Goal: Task Accomplishment & Management: Manage account settings

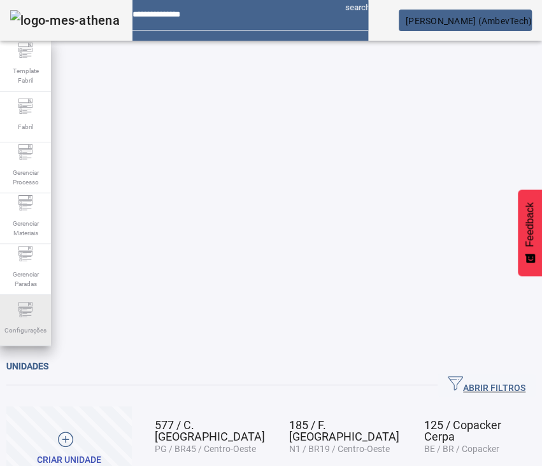
click at [36, 303] on div "Configurações" at bounding box center [25, 320] width 51 height 51
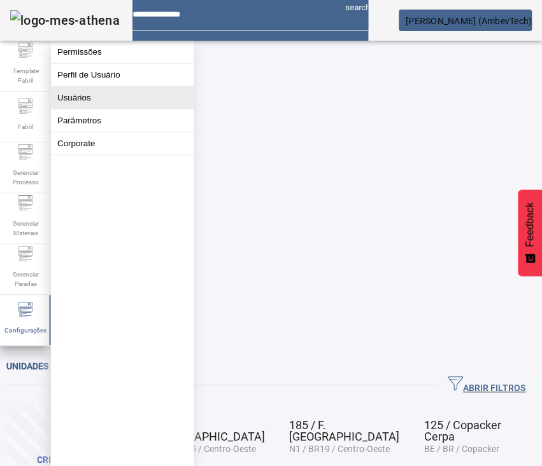
click at [109, 109] on button "Usuários" at bounding box center [122, 98] width 143 height 22
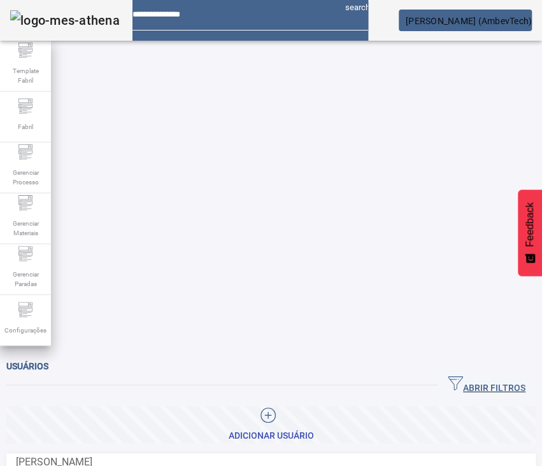
click at [459, 376] on span "ABRIR FILTROS" at bounding box center [486, 385] width 78 height 19
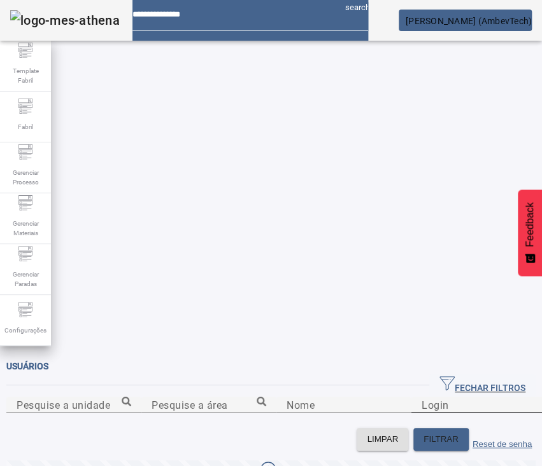
click at [421, 397] on div "Login" at bounding box center [478, 405] width 115 height 16
type input "***"
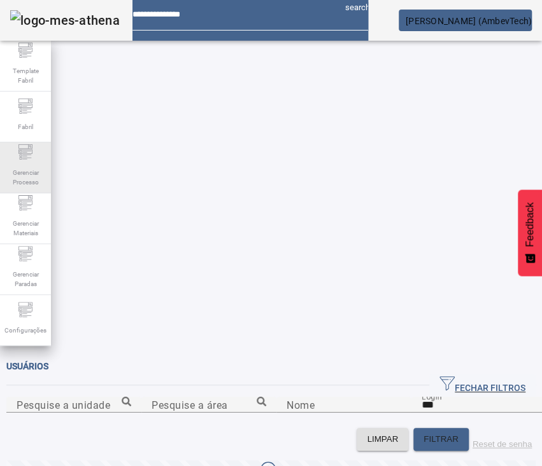
click at [24, 178] on span "Gerenciar Processo" at bounding box center [25, 177] width 38 height 27
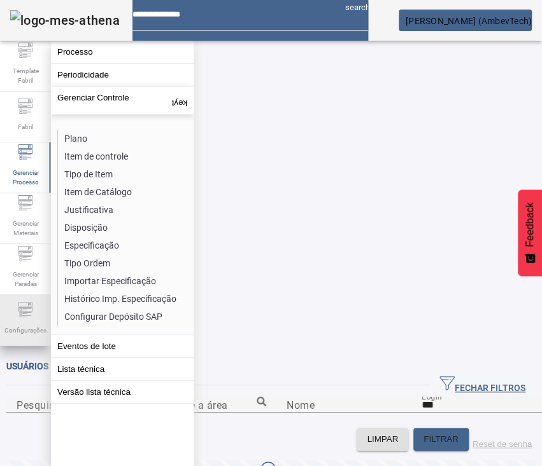
click at [27, 322] on span "Configurações" at bounding box center [26, 330] width 50 height 17
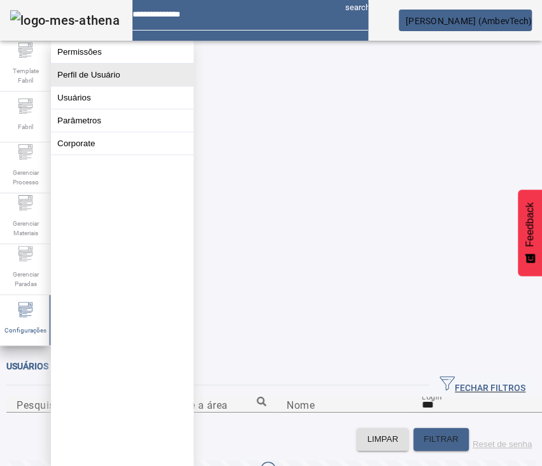
click at [145, 73] on button "Perfil de Usuário" at bounding box center [122, 75] width 143 height 22
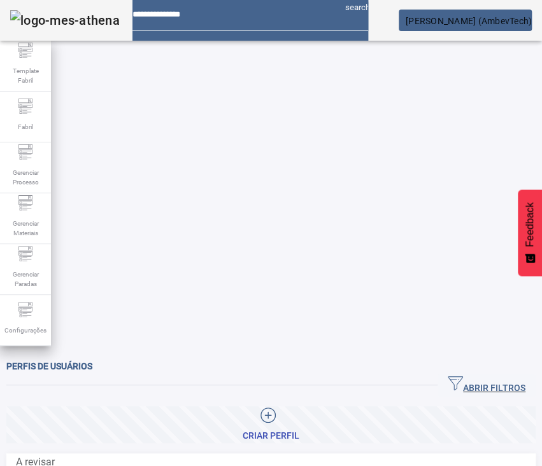
click at [512, 370] on span "button" at bounding box center [486, 385] width 98 height 31
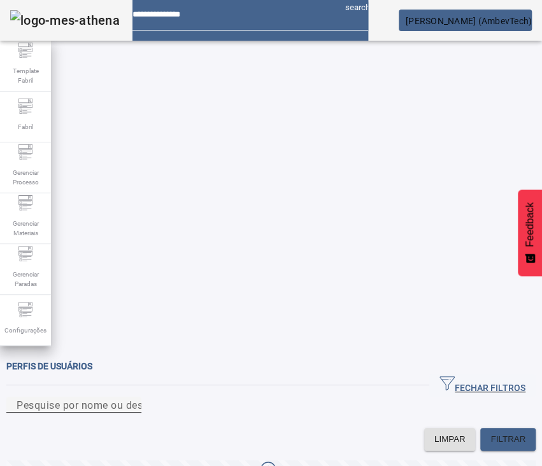
click at [131, 397] on div "Pesquise por nome ou descrição" at bounding box center [74, 405] width 115 height 16
type input "***"
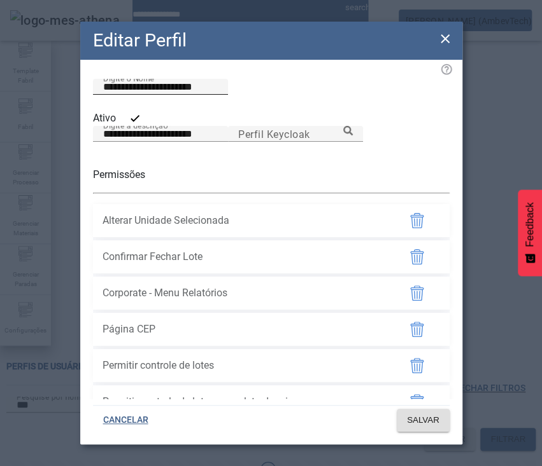
click at [181, 94] on div "**********" at bounding box center [160, 87] width 115 height 16
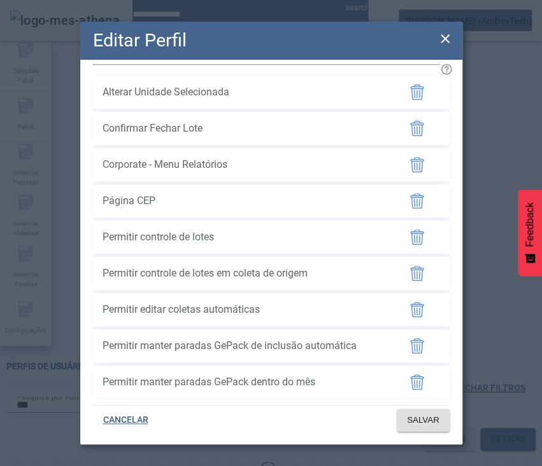
scroll to position [101, 0]
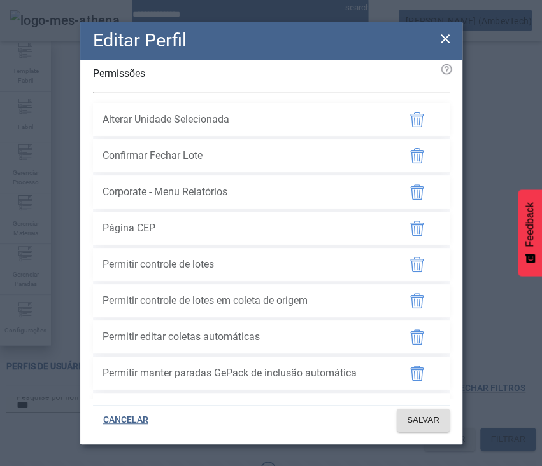
drag, startPoint x: 228, startPoint y: 178, endPoint x: 107, endPoint y: 179, distance: 121.6
click at [107, 127] on span "Alterar Unidade Selecionada" at bounding box center [245, 119] width 286 height 15
drag, startPoint x: 103, startPoint y: 176, endPoint x: 224, endPoint y: 179, distance: 121.0
click at [224, 127] on span "Alterar Unidade Selecionada" at bounding box center [245, 119] width 286 height 15
drag, startPoint x: 229, startPoint y: 176, endPoint x: 104, endPoint y: 181, distance: 124.9
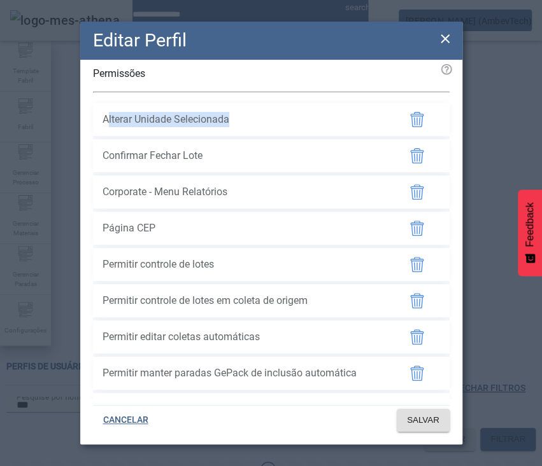
click at [104, 127] on span "Alterar Unidade Selecionada" at bounding box center [245, 119] width 286 height 15
copy span "Alterar Unidade Selecionada"
drag, startPoint x: 102, startPoint y: 215, endPoint x: 200, endPoint y: 220, distance: 98.1
click at [200, 164] on span "Confirmar Fechar Lote" at bounding box center [245, 155] width 286 height 15
copy span "Confirmar Fechar Lote"
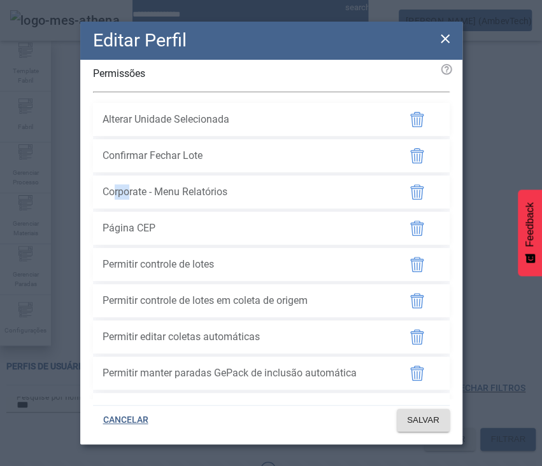
drag, startPoint x: 106, startPoint y: 251, endPoint x: 132, endPoint y: 251, distance: 26.1
click at [132, 200] on span "Corporate - Menu Relatórios" at bounding box center [245, 192] width 286 height 15
drag, startPoint x: 229, startPoint y: 251, endPoint x: 101, endPoint y: 256, distance: 128.6
click at [101, 209] on li "Corporate - Menu Relatórios" at bounding box center [271, 192] width 356 height 33
copy span "Corporate - Menu Relatórios"
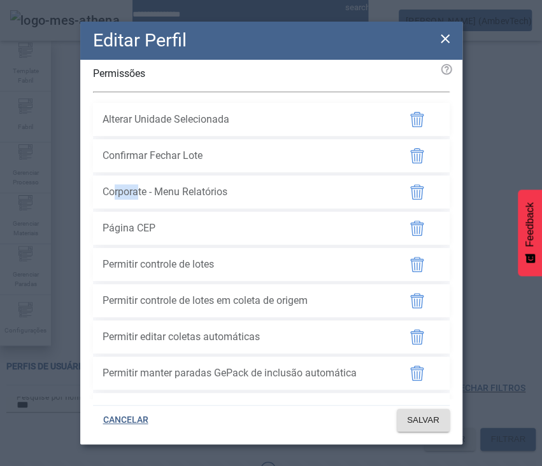
drag, startPoint x: 103, startPoint y: 287, endPoint x: 150, endPoint y: 288, distance: 47.1
click at [150, 236] on span "Página CEP" at bounding box center [245, 228] width 286 height 15
copy span "Página CEP"
drag, startPoint x: 103, startPoint y: 321, endPoint x: 235, endPoint y: 334, distance: 132.4
click at [235, 280] on div "Permitir controle de lotes" at bounding box center [245, 264] width 286 height 31
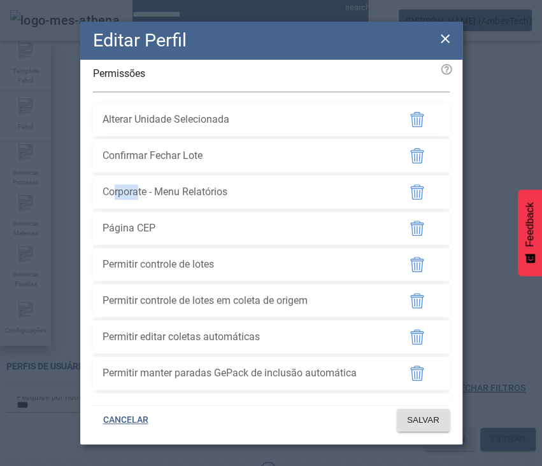
copy span "Permitir controle de lotes"
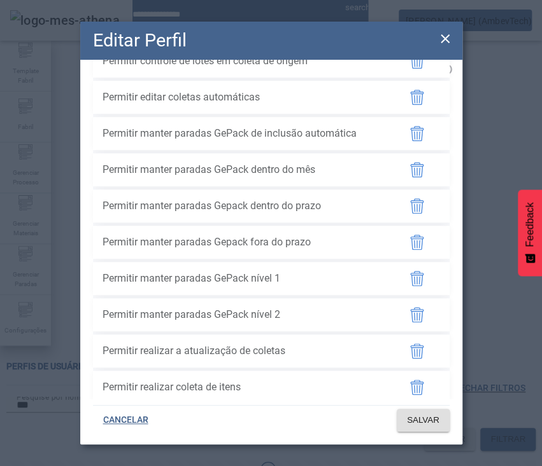
scroll to position [327, 0]
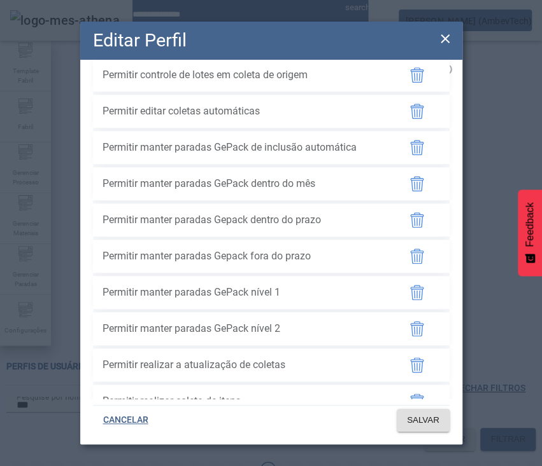
drag, startPoint x: 101, startPoint y: 169, endPoint x: 283, endPoint y: 159, distance: 182.3
click at [283, 128] on li "Permitir editar coletas automáticas" at bounding box center [271, 111] width 356 height 33
copy span "Permitir editar coletas automáticas"
drag, startPoint x: 102, startPoint y: 206, endPoint x: 354, endPoint y: 214, distance: 252.8
click at [354, 155] on span "Permitir manter paradas GePack de inclusão automática" at bounding box center [245, 147] width 286 height 15
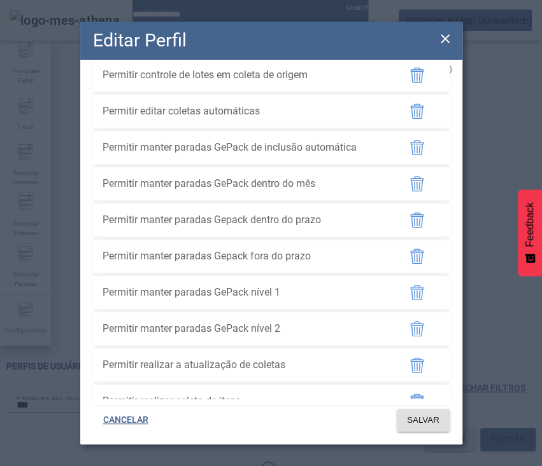
copy span "Permitir manter paradas GePack de inclusão automática"
drag, startPoint x: 98, startPoint y: 242, endPoint x: 317, endPoint y: 248, distance: 219.0
click at [317, 200] on li "Permitir manter paradas GePack dentro do mês" at bounding box center [271, 183] width 356 height 33
copy span "Permitir manter paradas GePack dentro do mês"
drag, startPoint x: 101, startPoint y: 349, endPoint x: 280, endPoint y: 360, distance: 179.2
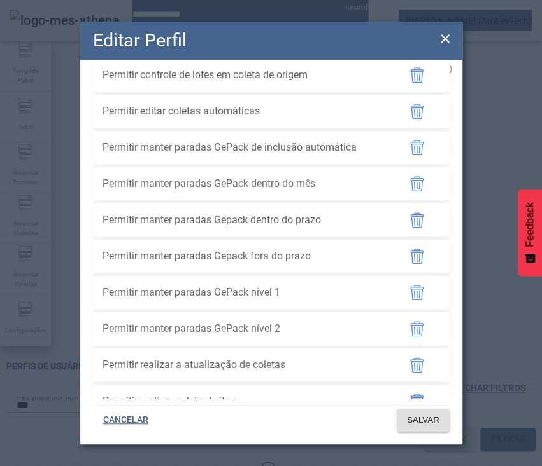
click at [280, 309] on li "Permitir manter paradas GePack nível 1" at bounding box center [271, 292] width 356 height 33
copy span "Permitir manter paradas GePack nível 1"
drag, startPoint x: 103, startPoint y: 384, endPoint x: 296, endPoint y: 386, distance: 192.8
click at [296, 337] on span "Permitir manter paradas GePack nível 2" at bounding box center [245, 328] width 286 height 15
copy span "Permitir manter paradas GePack nível 2"
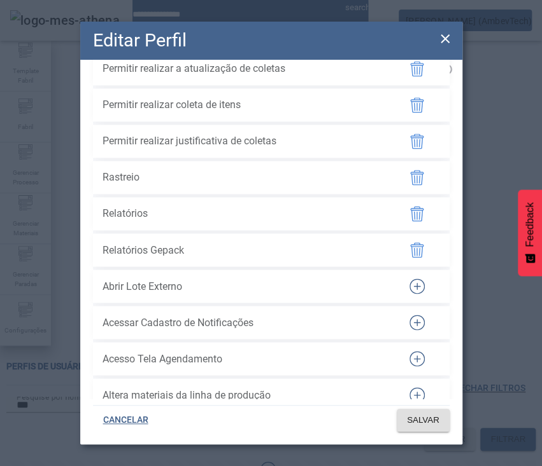
scroll to position [505, 0]
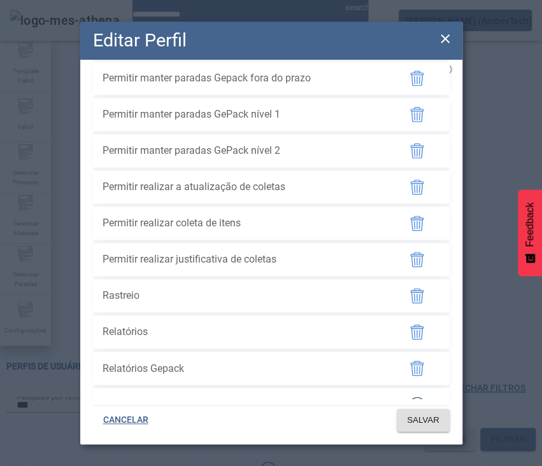
drag, startPoint x: 99, startPoint y: 245, endPoint x: 303, endPoint y: 255, distance: 203.9
click at [303, 204] on li "Permitir realizar a atualização de coletas" at bounding box center [271, 187] width 356 height 33
drag, startPoint x: 100, startPoint y: 281, endPoint x: 239, endPoint y: 282, distance: 139.4
click at [239, 240] on li "Permitir realizar coleta de itens" at bounding box center [271, 223] width 356 height 33
drag, startPoint x: 102, startPoint y: 319, endPoint x: 281, endPoint y: 312, distance: 178.9
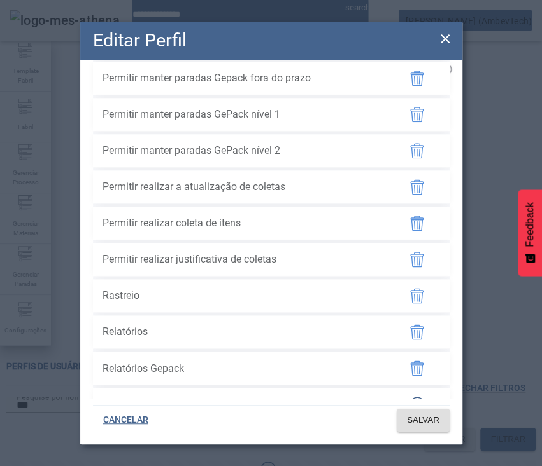
click at [281, 267] on span "Permitir realizar justificativa de coletas" at bounding box center [245, 259] width 286 height 15
drag, startPoint x: 100, startPoint y: 354, endPoint x: 166, endPoint y: 347, distance: 66.5
click at [166, 312] on li "Rastreio" at bounding box center [271, 295] width 356 height 33
click at [220, 267] on span "Permitir realizar justificativa de coletas" at bounding box center [245, 259] width 286 height 15
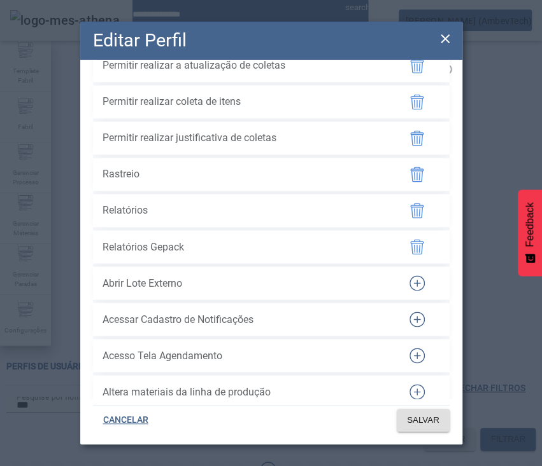
scroll to position [641, 0]
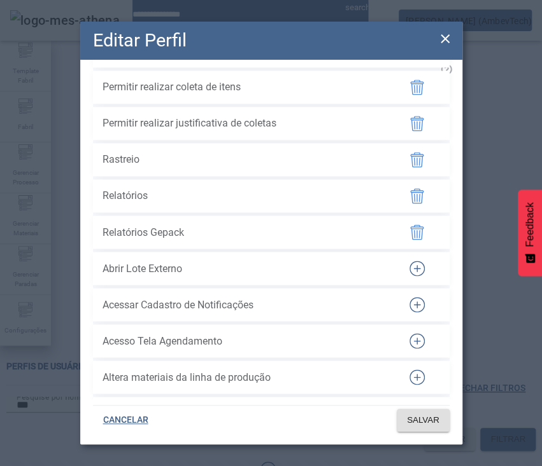
drag, startPoint x: 100, startPoint y: 252, endPoint x: 158, endPoint y: 247, distance: 58.8
click at [158, 213] on li "Relatórios" at bounding box center [271, 195] width 356 height 33
click at [99, 285] on li "Abrir Lote Externo" at bounding box center [271, 268] width 356 height 33
click at [447, 407] on span at bounding box center [422, 420] width 53 height 31
